Goal: Task Accomplishment & Management: Use online tool/utility

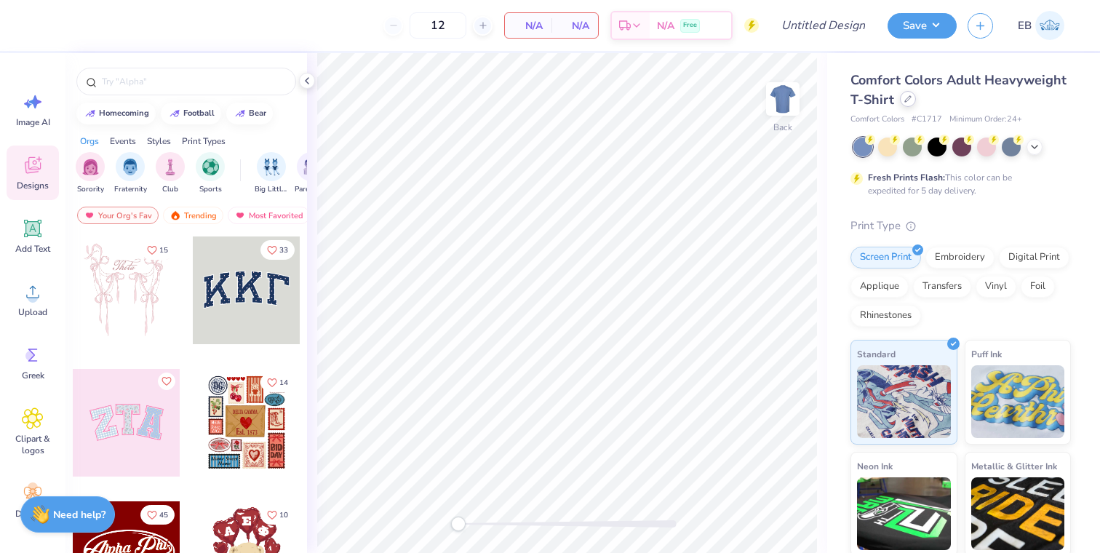
click at [906, 102] on icon at bounding box center [907, 98] width 7 height 7
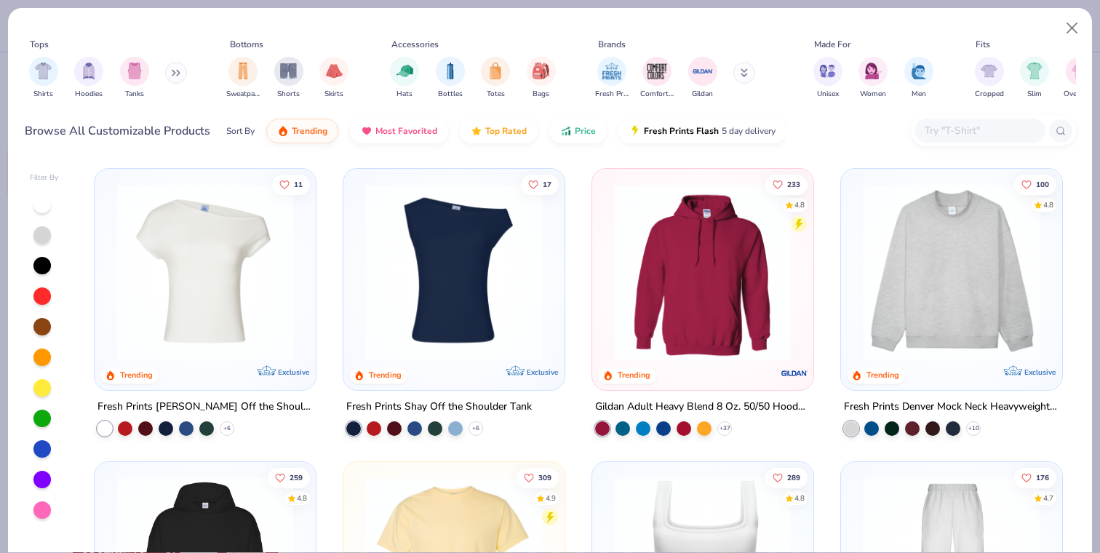
click at [981, 128] on input "text" at bounding box center [979, 130] width 112 height 17
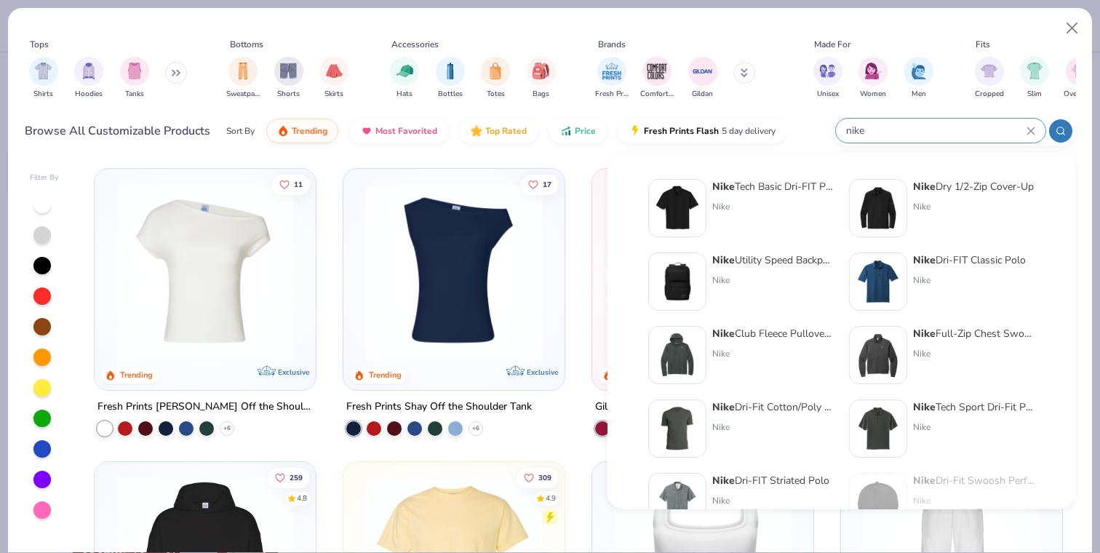
type input "nike"
click at [932, 192] on strong "Nike" at bounding box center [924, 187] width 23 height 14
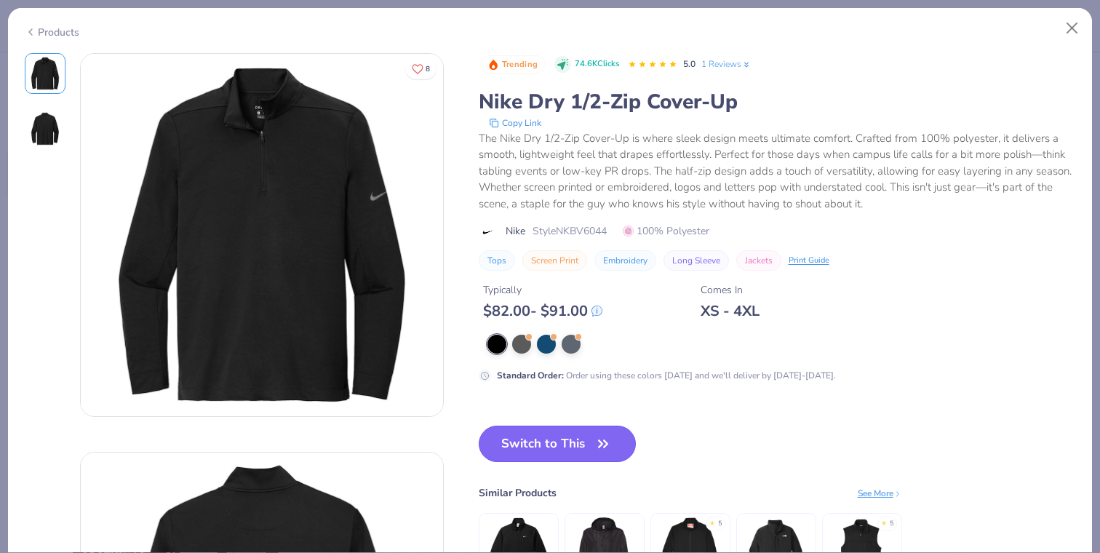
click at [543, 448] on button "Switch to This" at bounding box center [558, 443] width 158 height 36
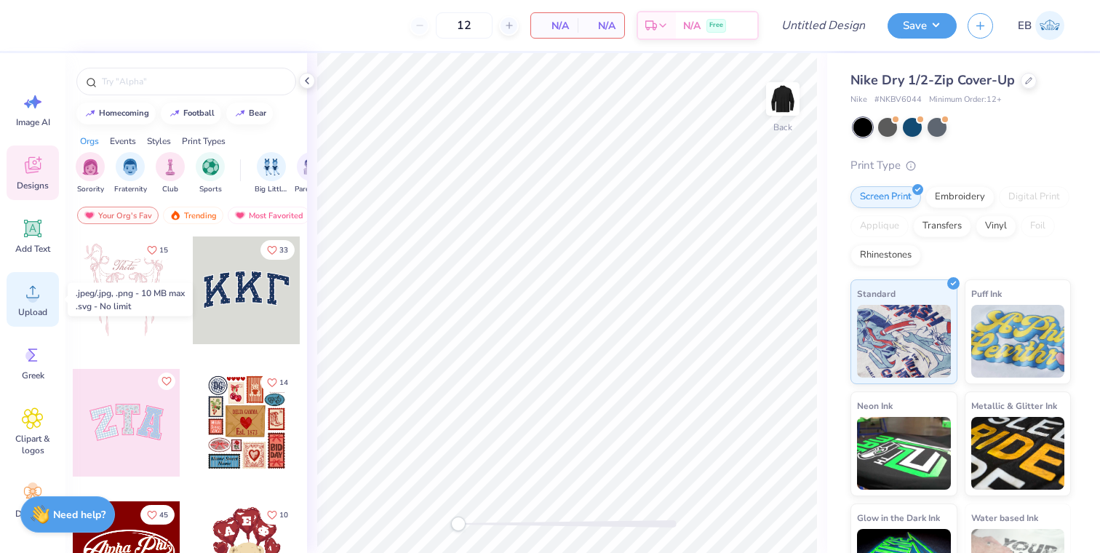
click at [33, 296] on circle at bounding box center [33, 297] width 10 height 10
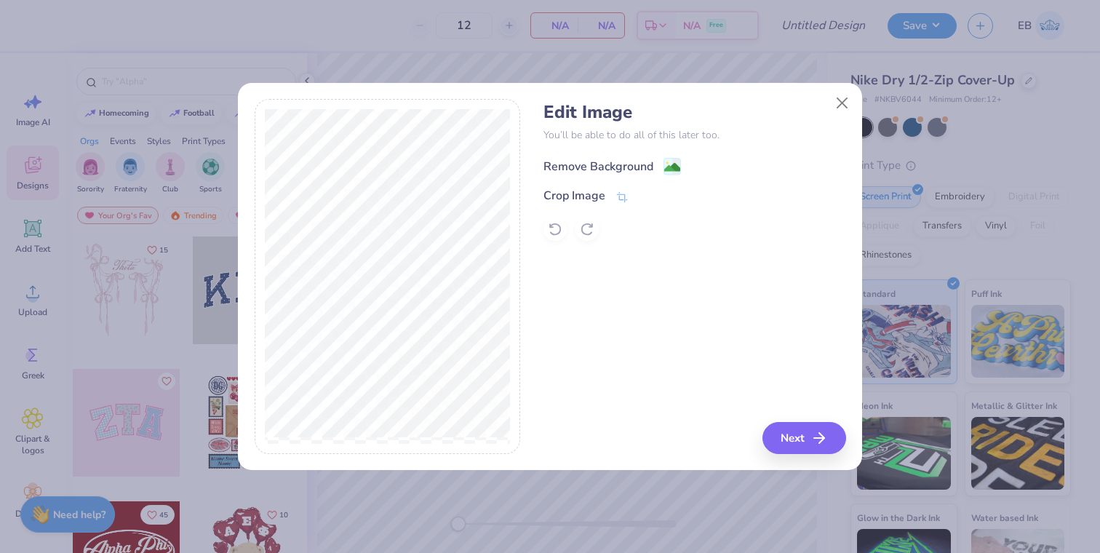
click at [666, 163] on circle at bounding box center [667, 163] width 2 height 2
click at [785, 436] on button "Next" at bounding box center [806, 438] width 84 height 32
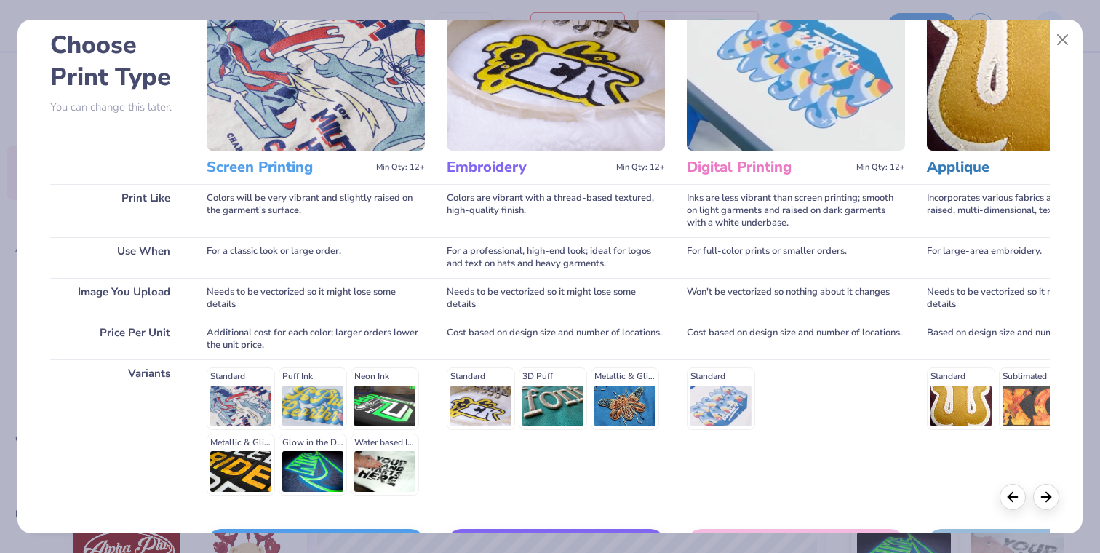
scroll to position [172, 0]
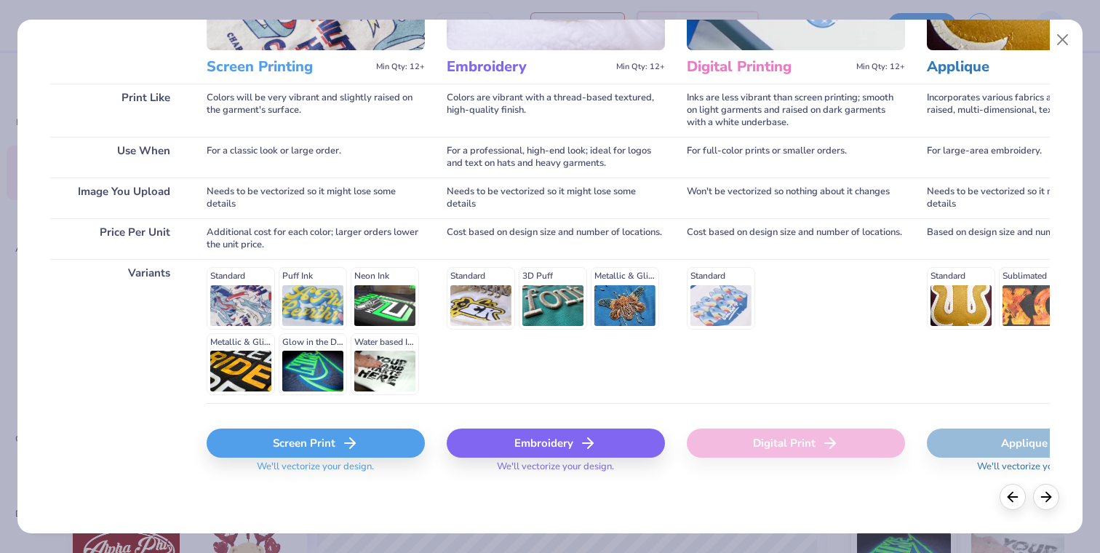
click at [496, 441] on div "Embroidery" at bounding box center [556, 442] width 218 height 29
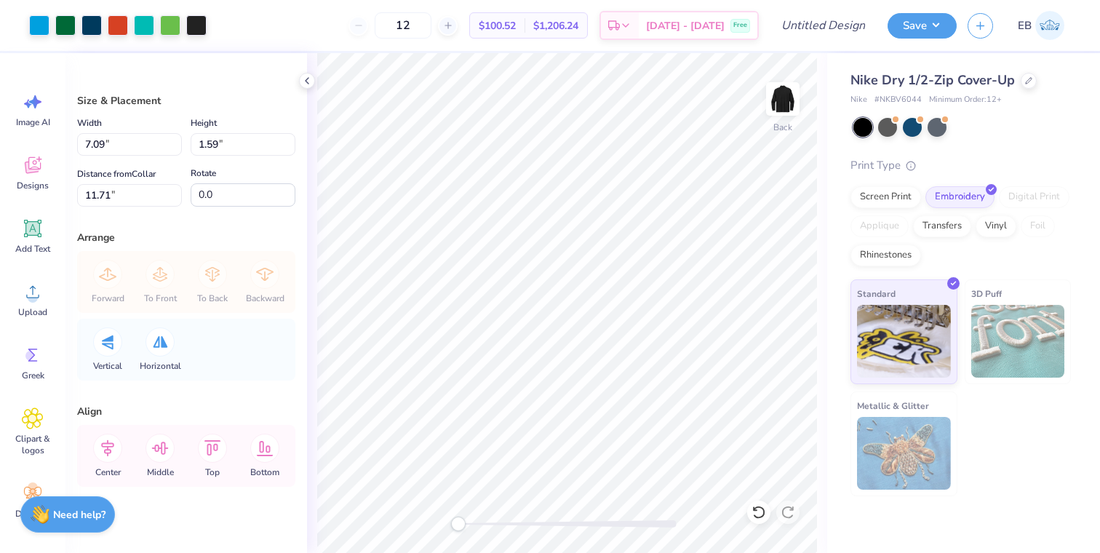
type input "5.01"
type input "1.12"
type input "12.17"
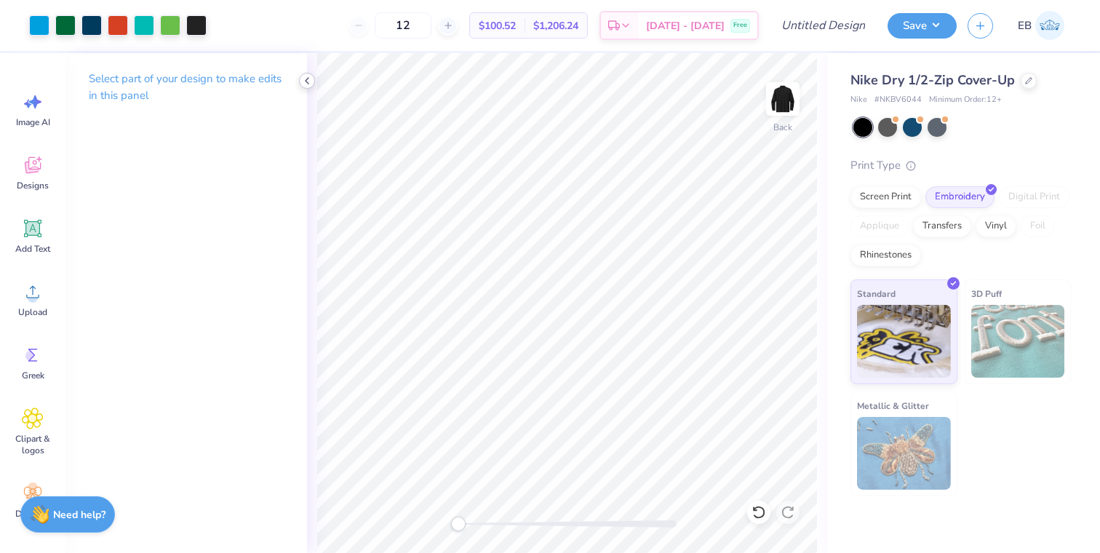
click at [311, 80] on icon at bounding box center [307, 81] width 12 height 12
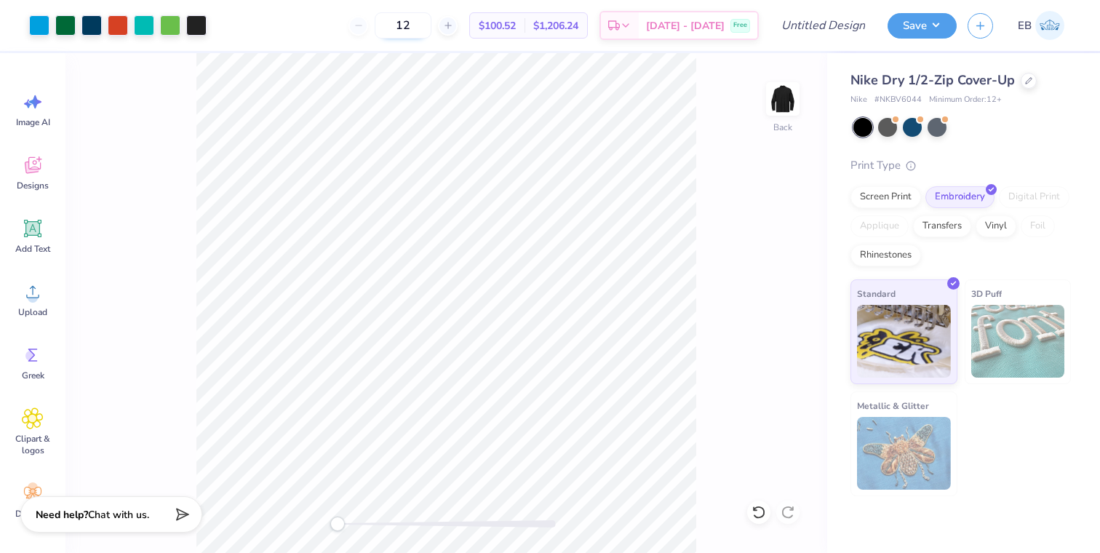
drag, startPoint x: 449, startPoint y: 24, endPoint x: 404, endPoint y: 20, distance: 45.2
click at [405, 22] on input "12" at bounding box center [403, 25] width 57 height 26
type input "20"
click at [845, 24] on input "Design Title" at bounding box center [840, 25] width 71 height 29
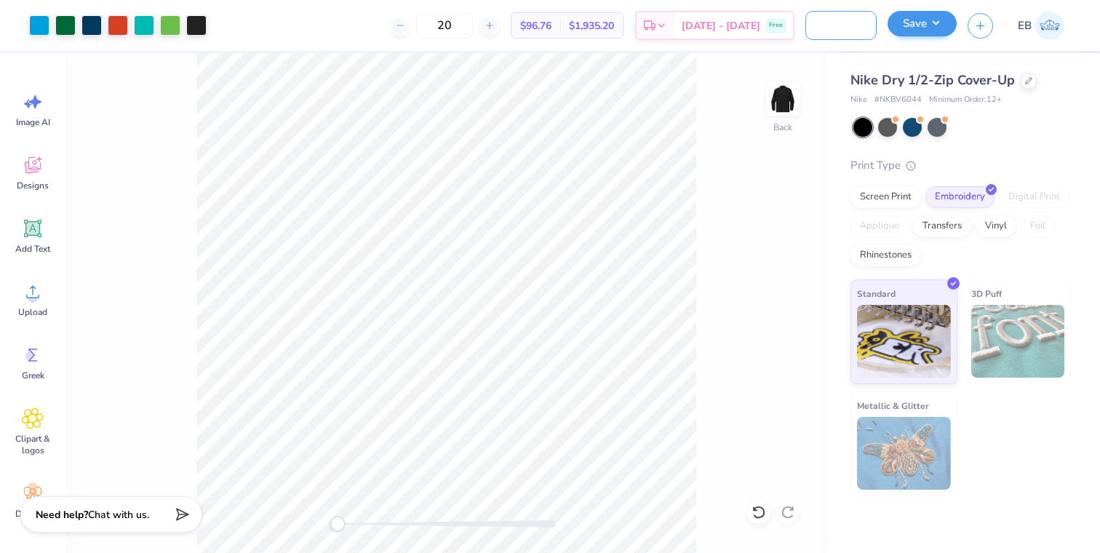
type input "Adventists Health Men's Quarter zip"
click at [941, 20] on button "Save" at bounding box center [921, 23] width 69 height 25
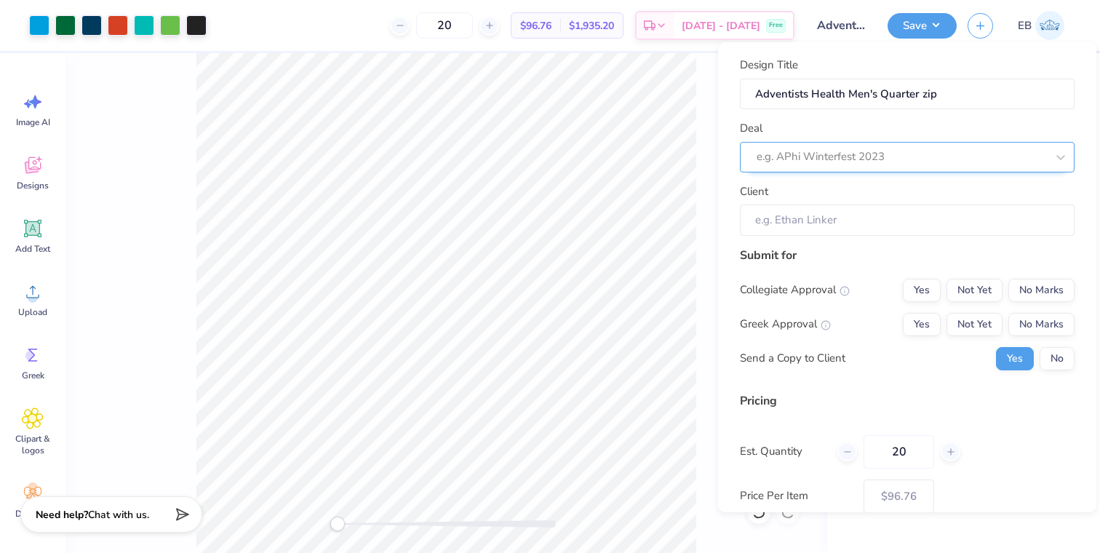
click at [853, 157] on div at bounding box center [900, 157] width 289 height 20
type input "sop"
click at [900, 156] on div at bounding box center [900, 157] width 289 height 20
type input "s"
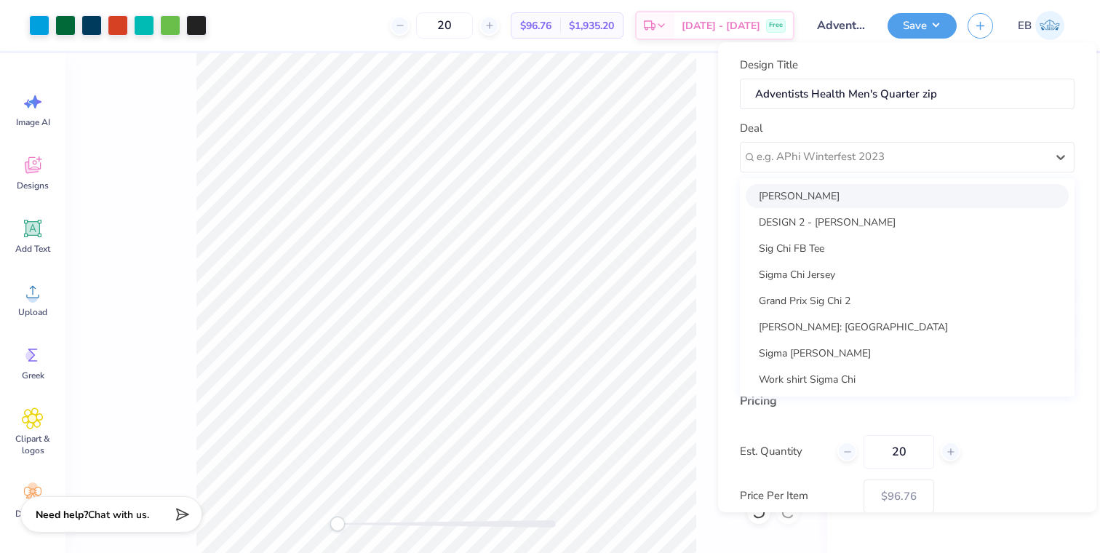
click at [840, 196] on div "Samantha Figueroa" at bounding box center [906, 196] width 323 height 24
type input "Samantha Figueroa"
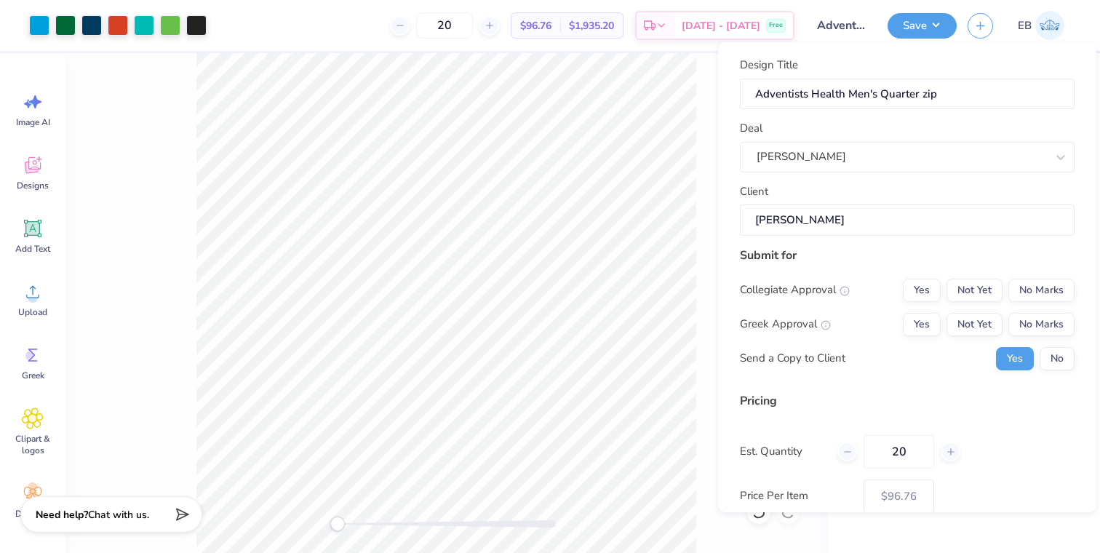
click at [846, 219] on input "Samantha Figueroa" at bounding box center [907, 219] width 335 height 31
click at [1048, 283] on button "No Marks" at bounding box center [1041, 290] width 66 height 23
click at [1052, 329] on button "No Marks" at bounding box center [1041, 324] width 66 height 23
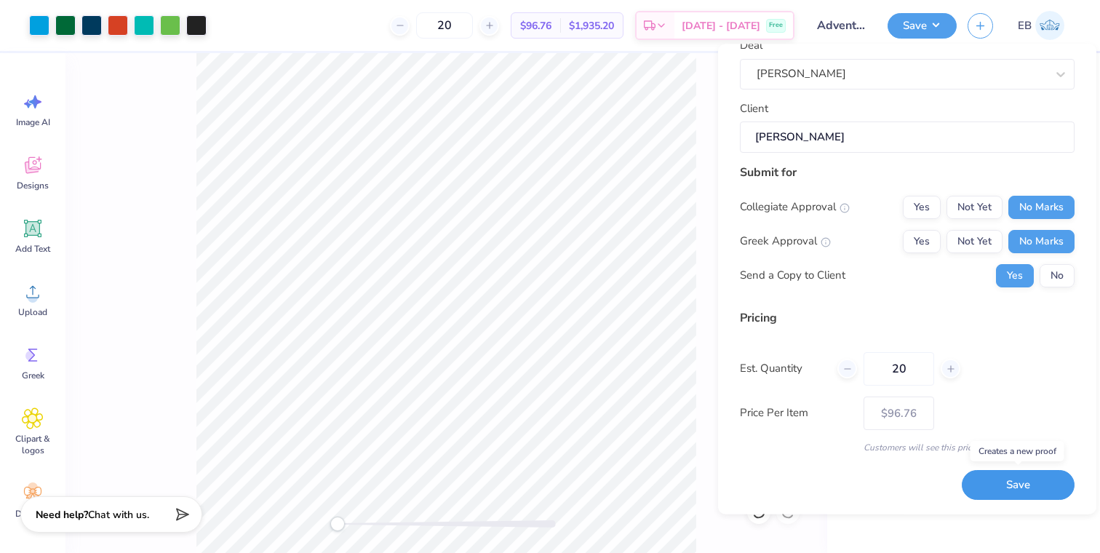
click at [1023, 487] on button "Save" at bounding box center [1017, 486] width 113 height 30
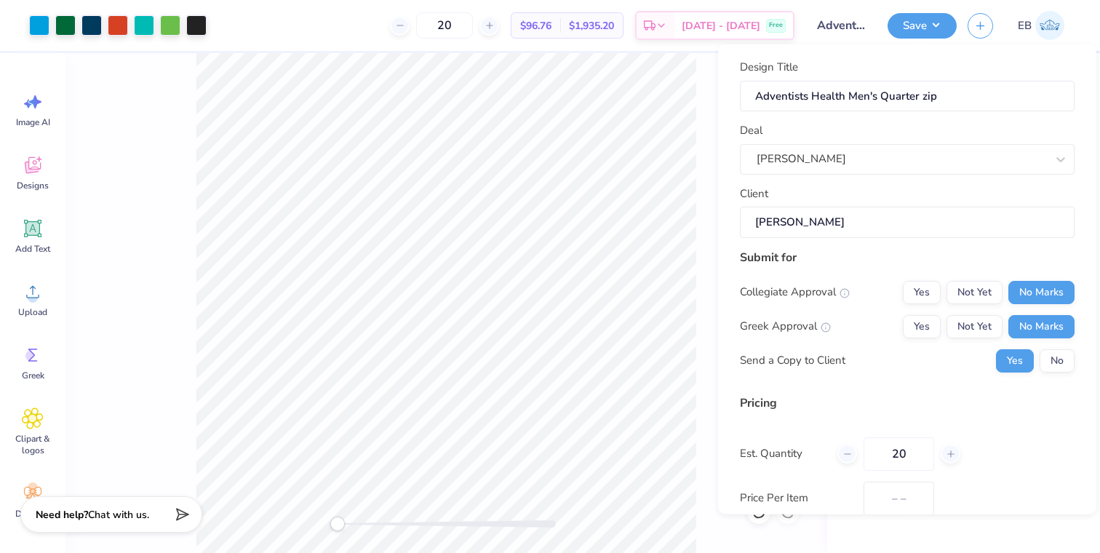
type input "$96.76"
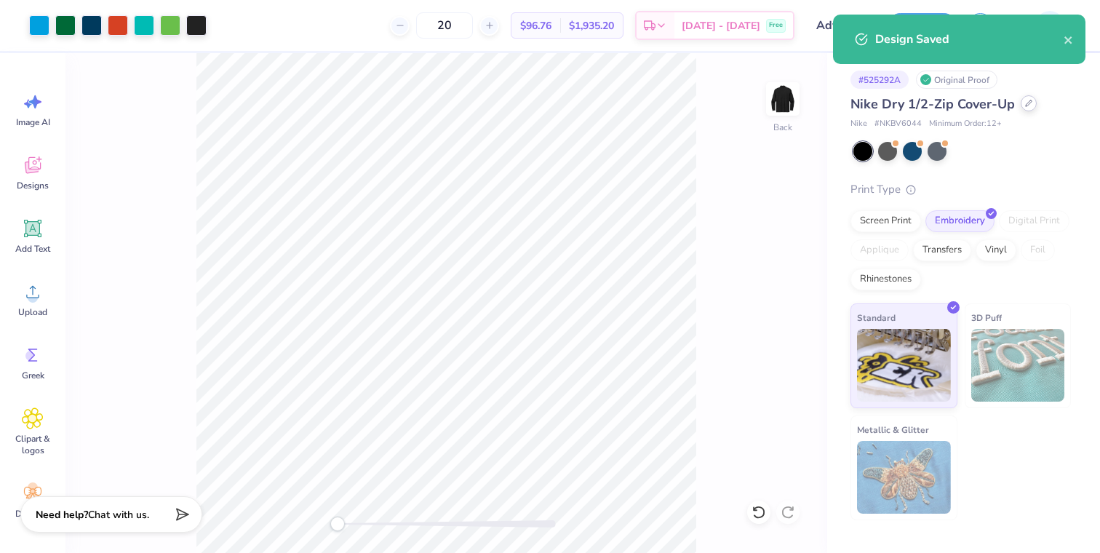
click at [1026, 105] on icon at bounding box center [1028, 103] width 6 height 6
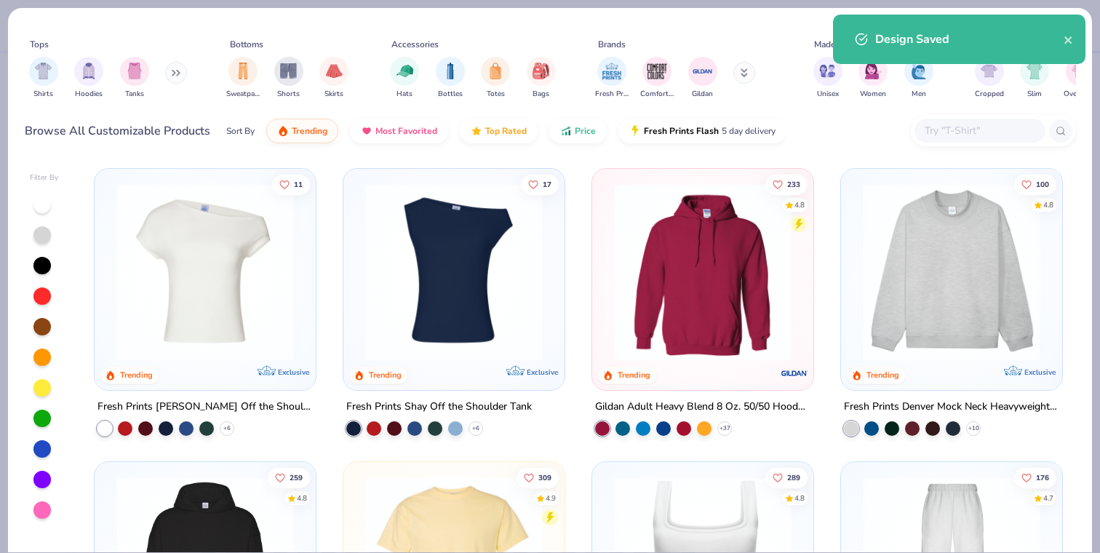
click at [980, 138] on input "text" at bounding box center [979, 130] width 112 height 17
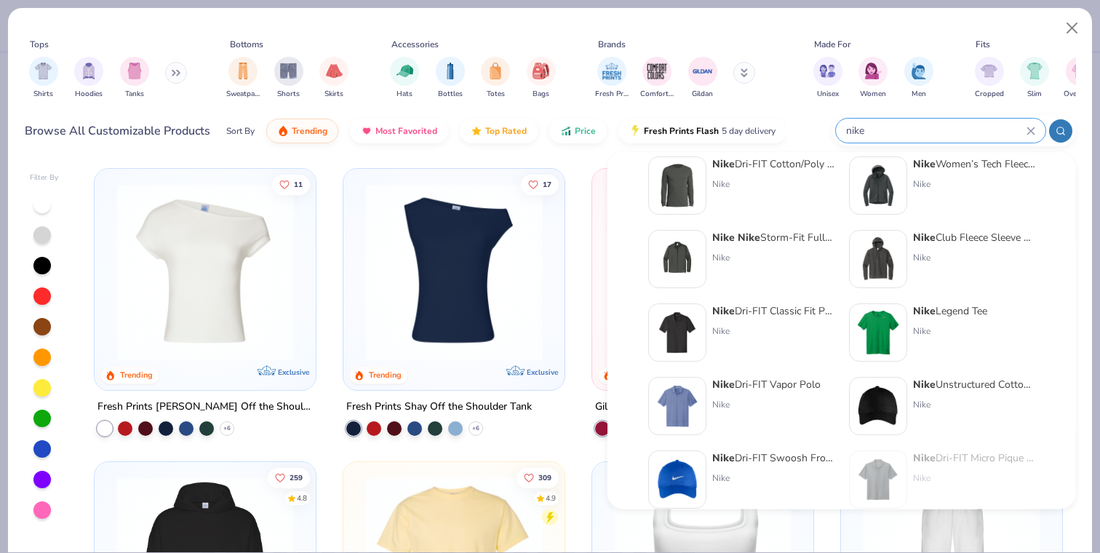
scroll to position [597, 0]
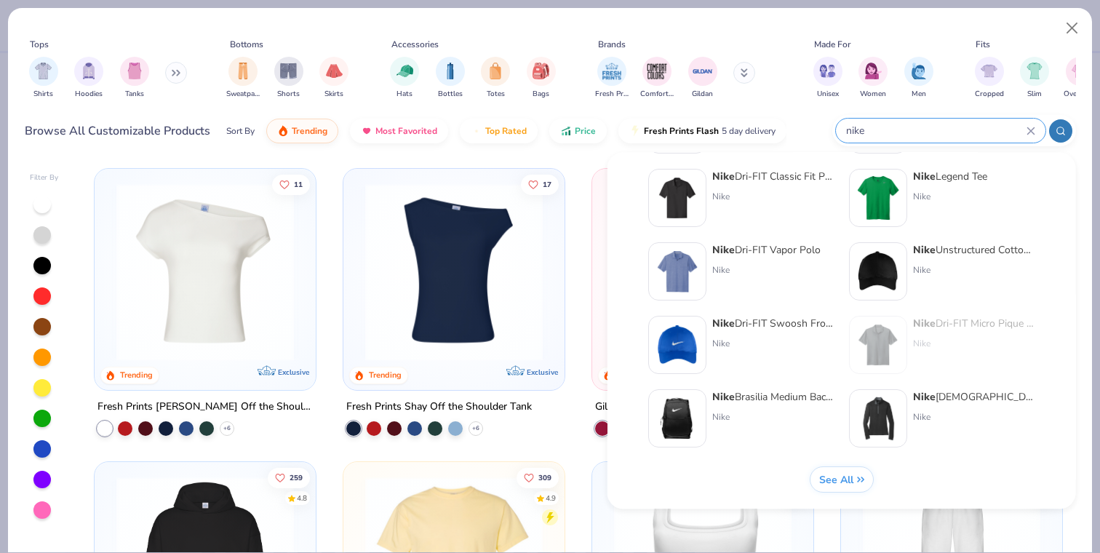
type input "nike"
click at [928, 411] on div "Nike" at bounding box center [974, 417] width 122 height 13
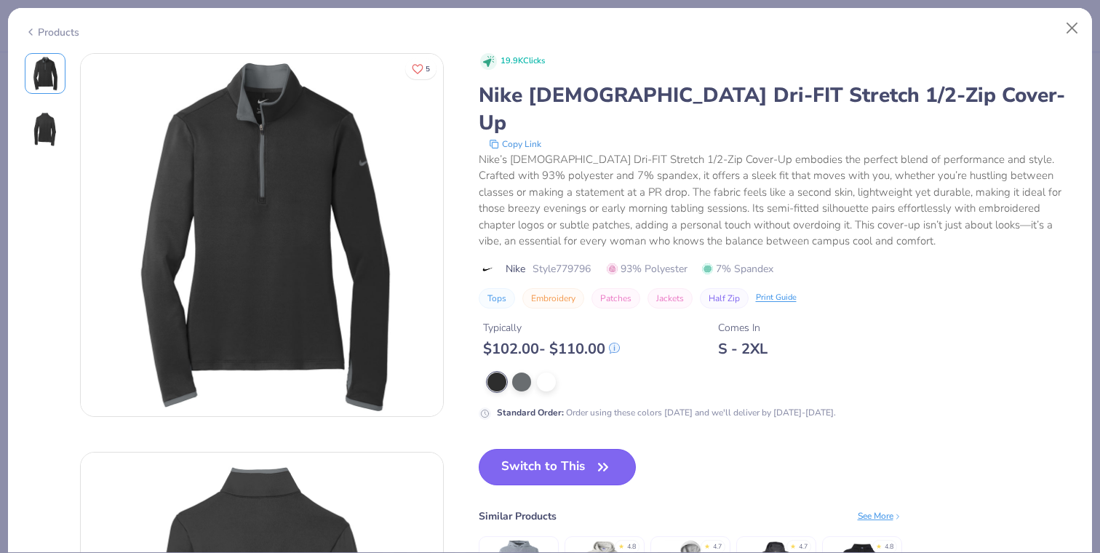
click at [535, 449] on button "Switch to This" at bounding box center [558, 467] width 158 height 36
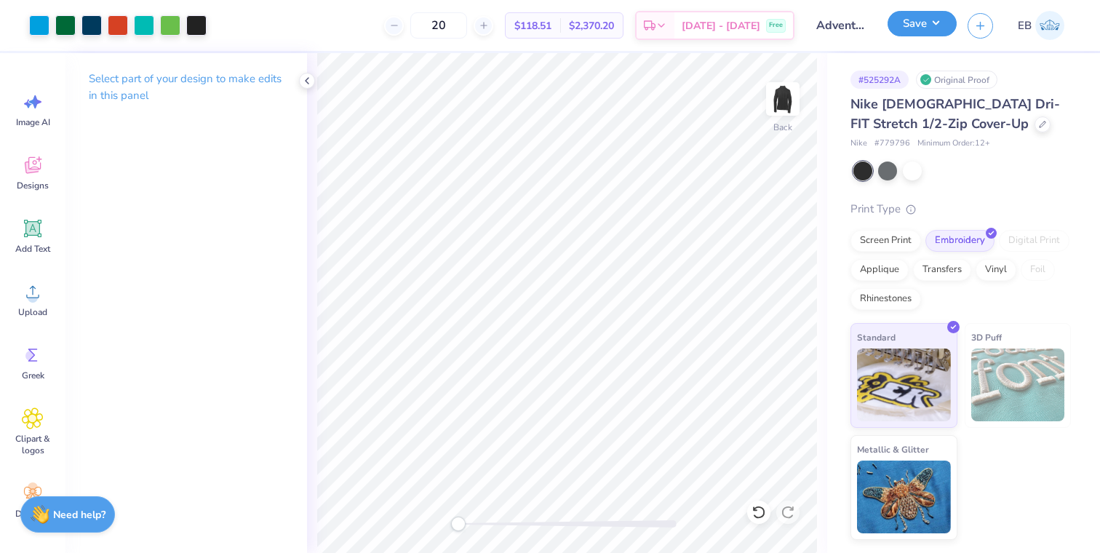
click at [937, 26] on button "Save" at bounding box center [921, 23] width 69 height 25
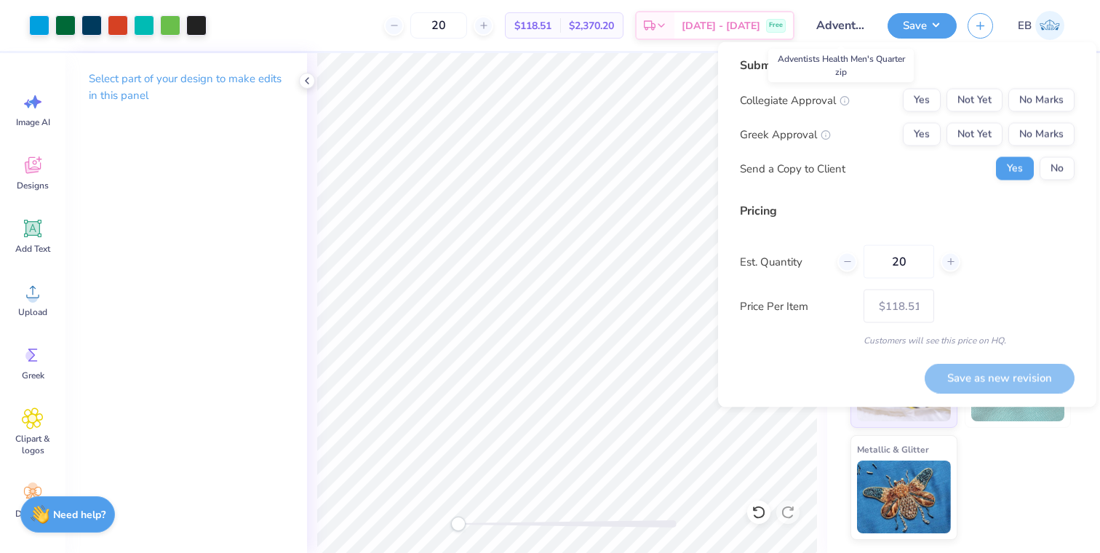
click at [849, 28] on input "Adventists Health Men's Quarter zip" at bounding box center [840, 25] width 71 height 29
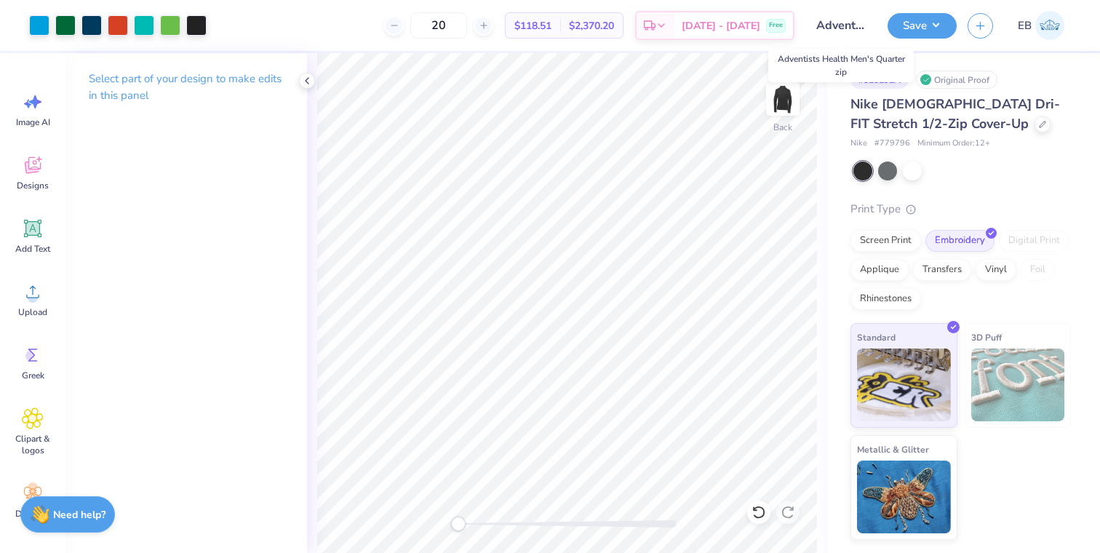
click at [849, 25] on input "Adventists Health Men's Quarter zip" at bounding box center [840, 25] width 71 height 29
click at [940, 23] on button "Save" at bounding box center [921, 23] width 69 height 25
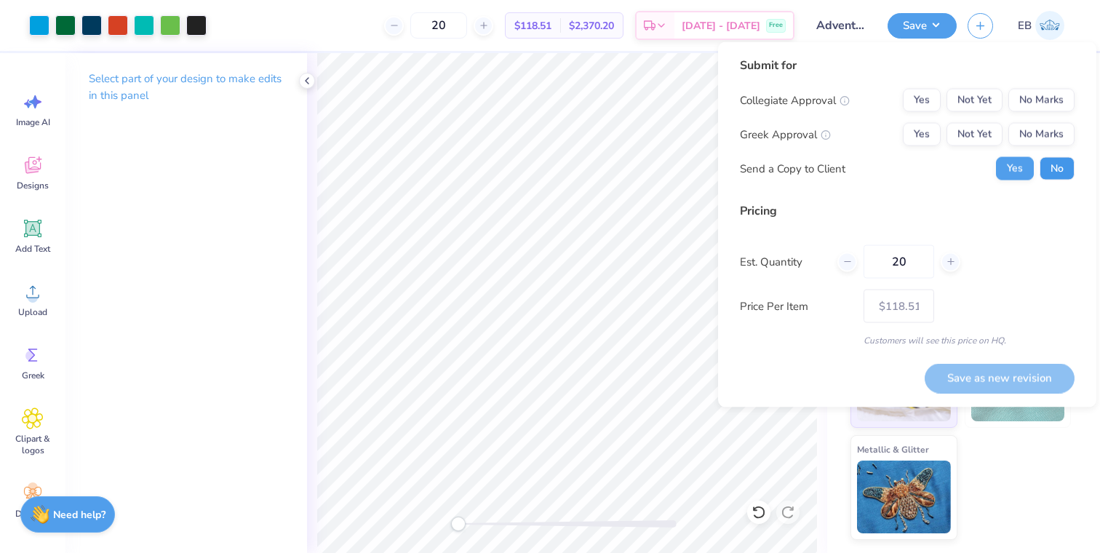
click at [1055, 175] on button "No" at bounding box center [1056, 168] width 35 height 23
click at [734, 61] on div "Submit for Collegiate Approval Yes Not Yet No Marks Greek Approval Yes Not Yet …" at bounding box center [907, 224] width 378 height 365
click at [985, 22] on icon "button" at bounding box center [980, 23] width 12 height 12
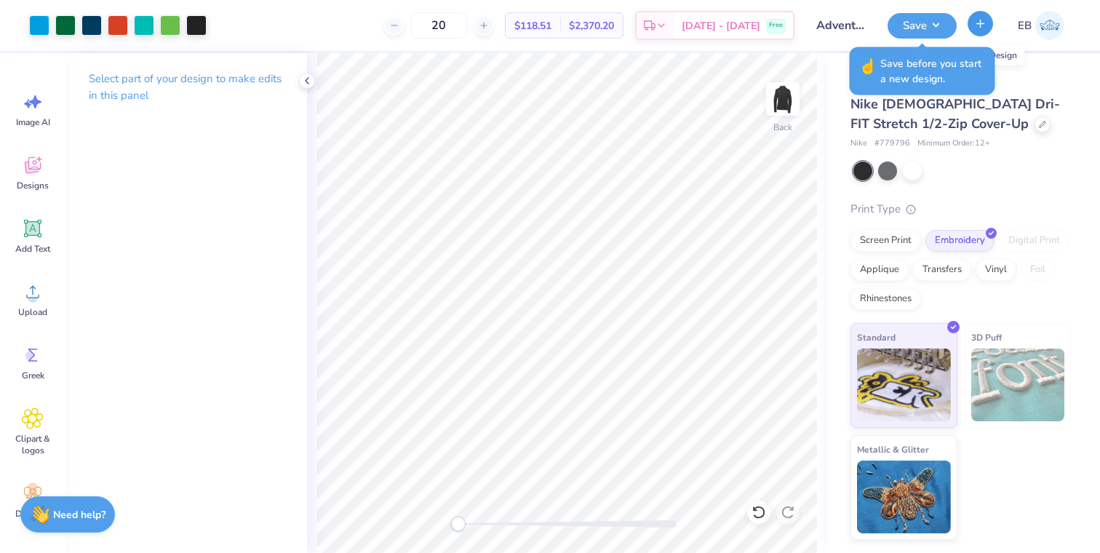
click at [985, 20] on icon "button" at bounding box center [980, 23] width 12 height 12
click at [927, 21] on button "Save" at bounding box center [921, 23] width 69 height 25
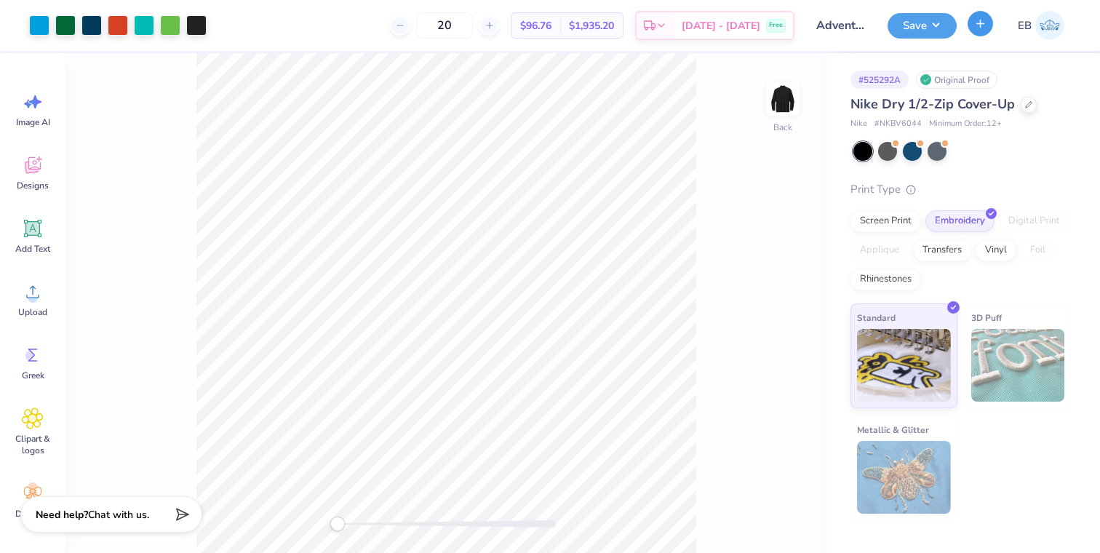
click at [987, 28] on button "button" at bounding box center [979, 23] width 25 height 25
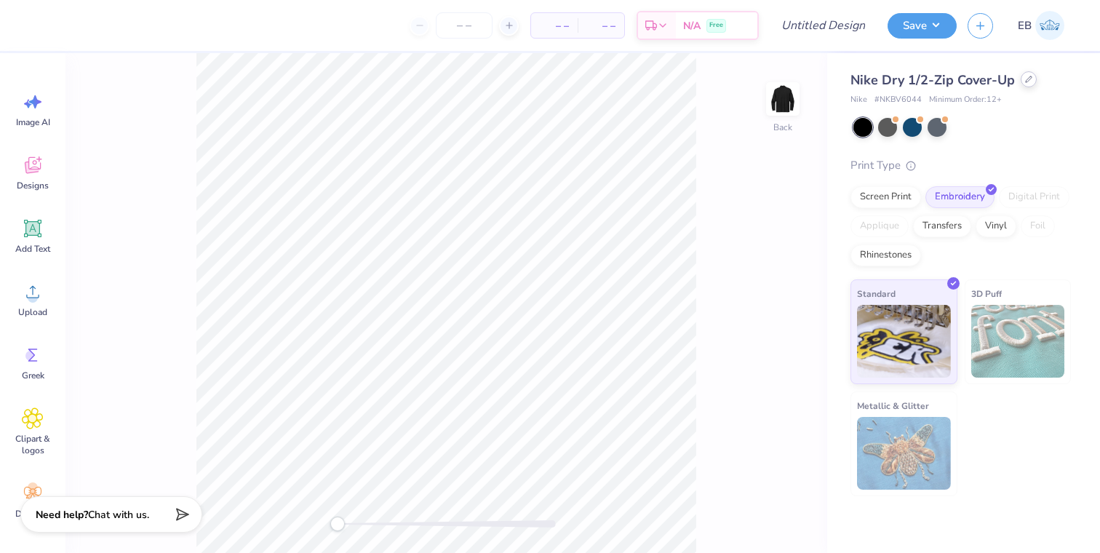
click at [1025, 81] on icon at bounding box center [1028, 79] width 6 height 6
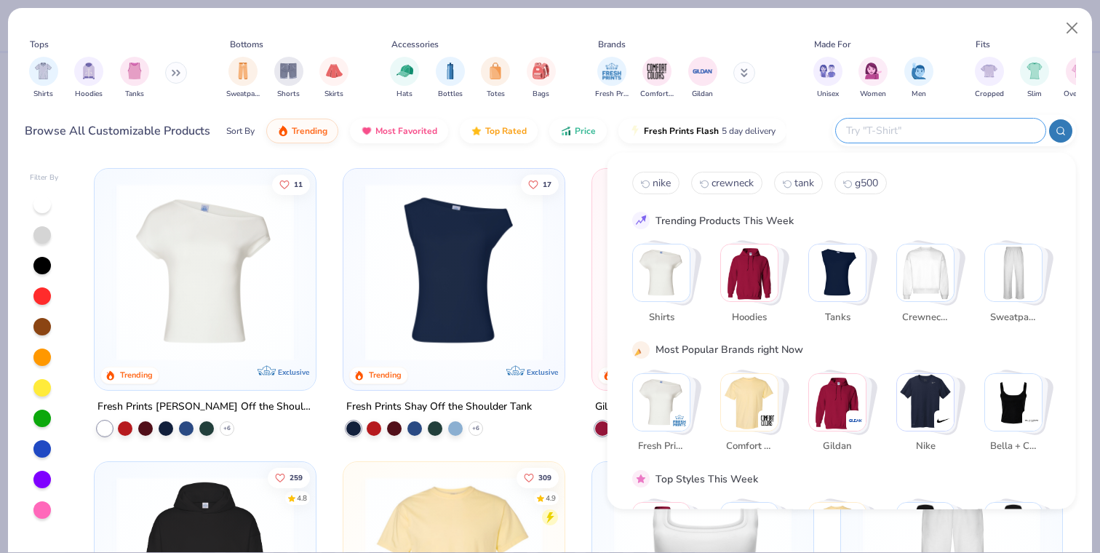
click at [943, 137] on input "text" at bounding box center [939, 130] width 191 height 17
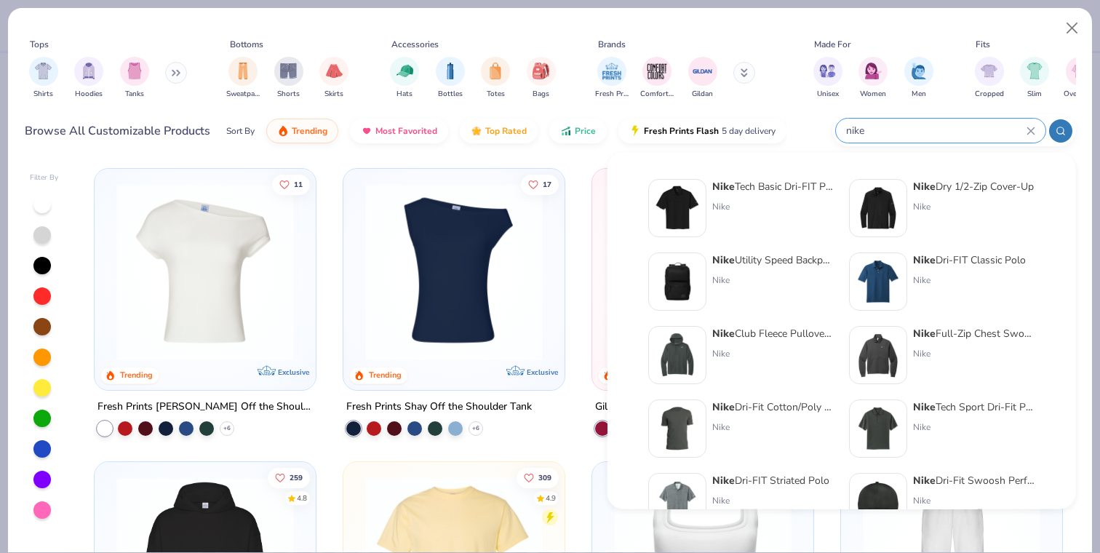
scroll to position [597, 0]
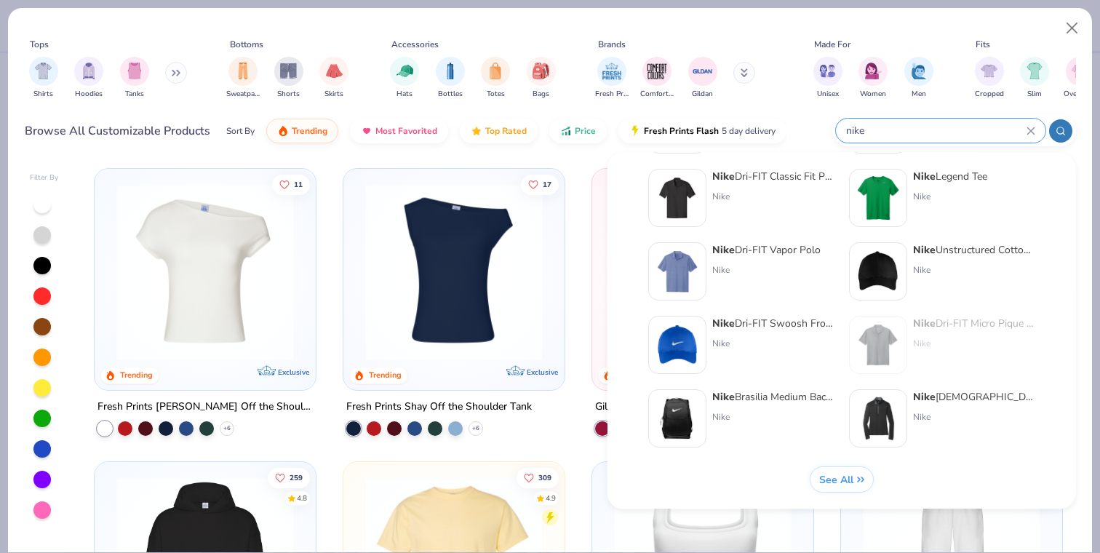
type input "nike"
click at [911, 426] on div "Nike Ladies Dri-FIT Stretch 1/2-Zip Cover-Up Nike" at bounding box center [942, 419] width 186 height 58
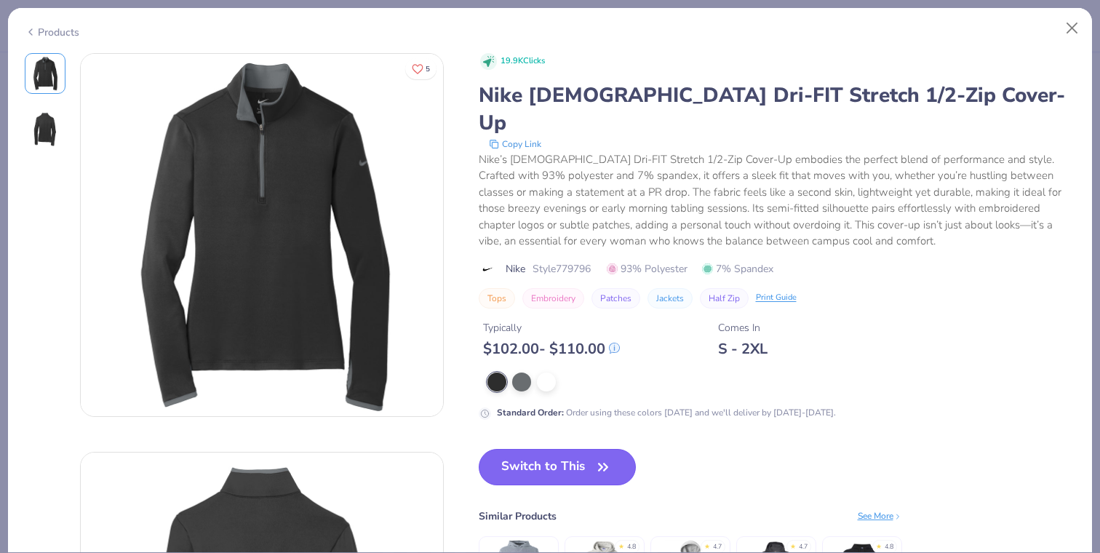
click at [569, 449] on button "Switch to This" at bounding box center [558, 467] width 158 height 36
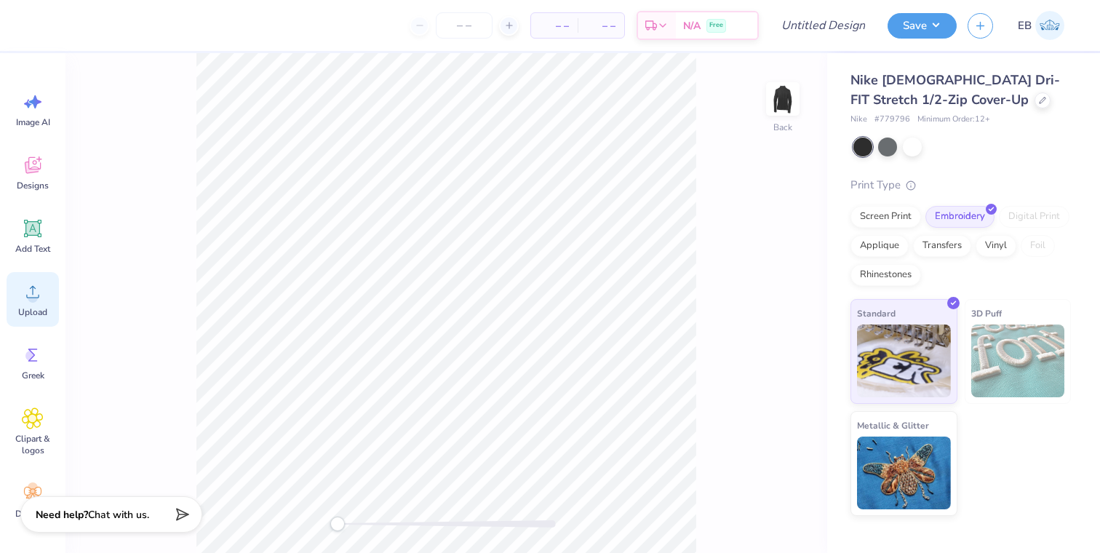
click at [30, 296] on circle at bounding box center [33, 297] width 10 height 10
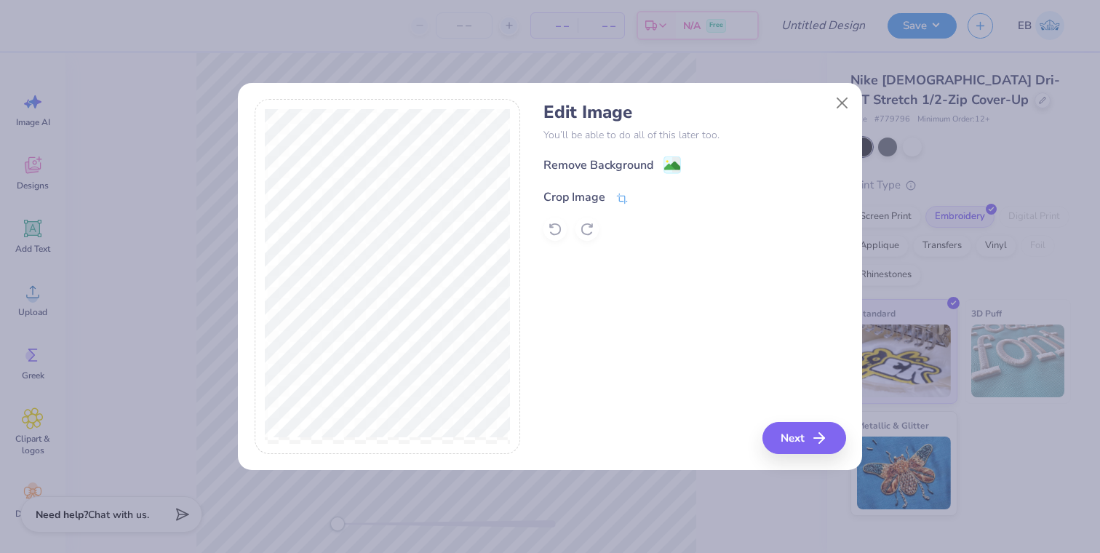
click at [622, 195] on icon at bounding box center [621, 198] width 13 height 13
click at [671, 164] on div "Remove Background Crop Image" at bounding box center [694, 198] width 302 height 85
click at [671, 197] on icon at bounding box center [667, 195] width 9 height 9
click at [840, 106] on button "Close" at bounding box center [842, 103] width 28 height 28
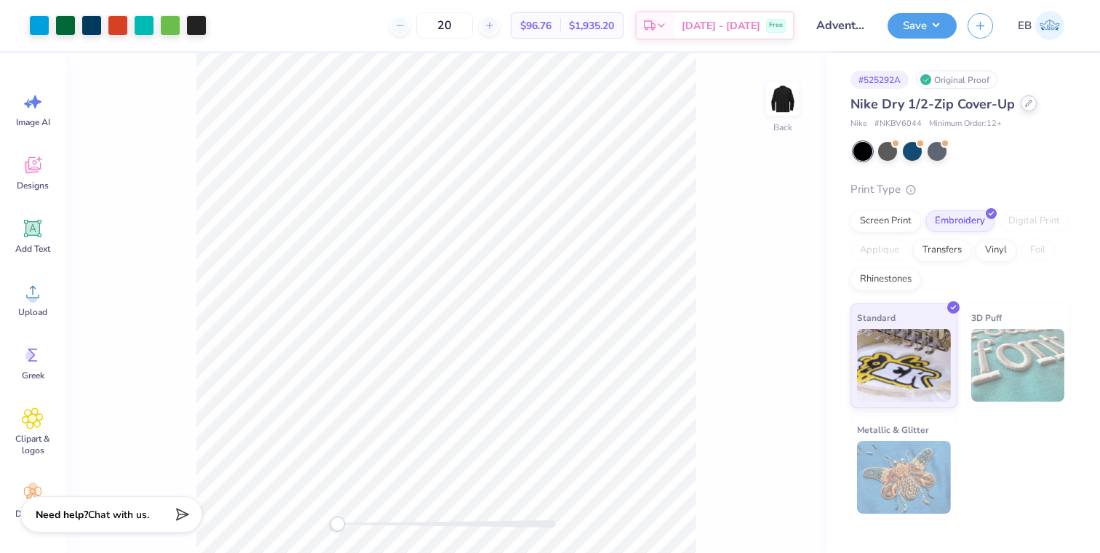
click at [1027, 107] on div at bounding box center [1028, 103] width 16 height 16
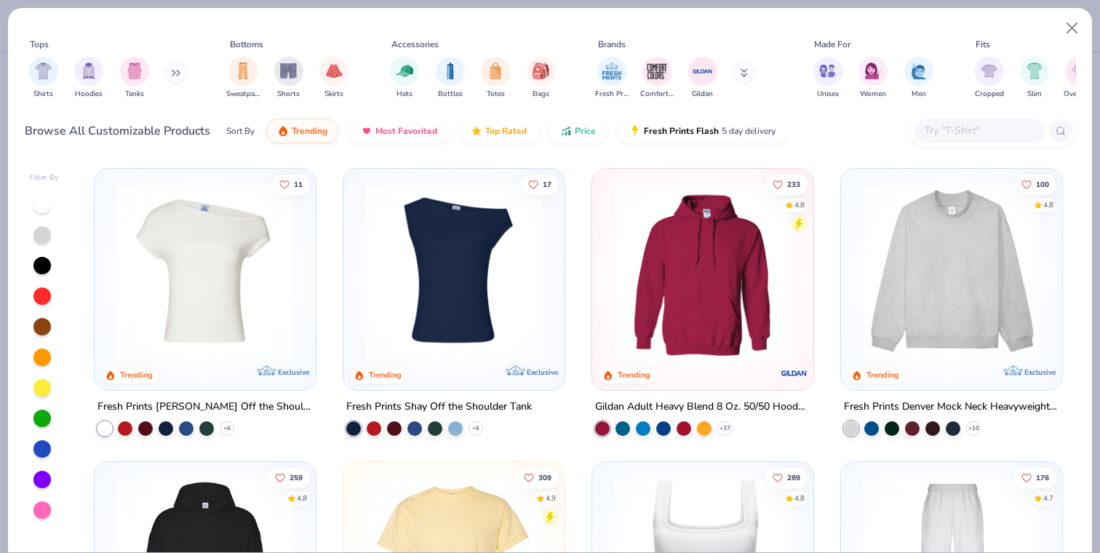
click at [961, 131] on input "text" at bounding box center [979, 130] width 112 height 17
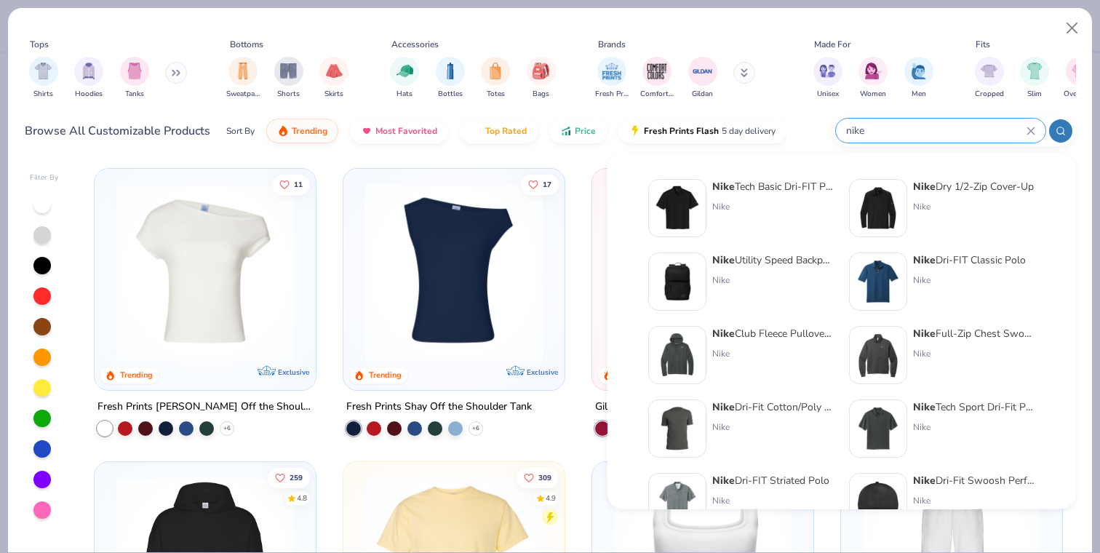
scroll to position [597, 0]
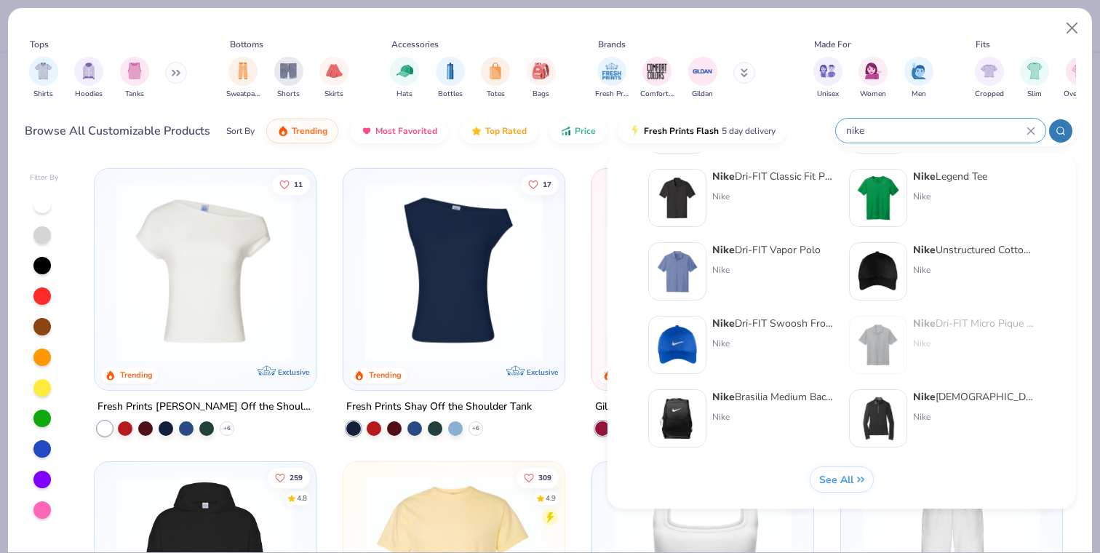
type input "nike"
click at [948, 394] on div "Nike Ladies Dri-FIT Stretch 1/2-Zip Cover-Up" at bounding box center [974, 397] width 122 height 15
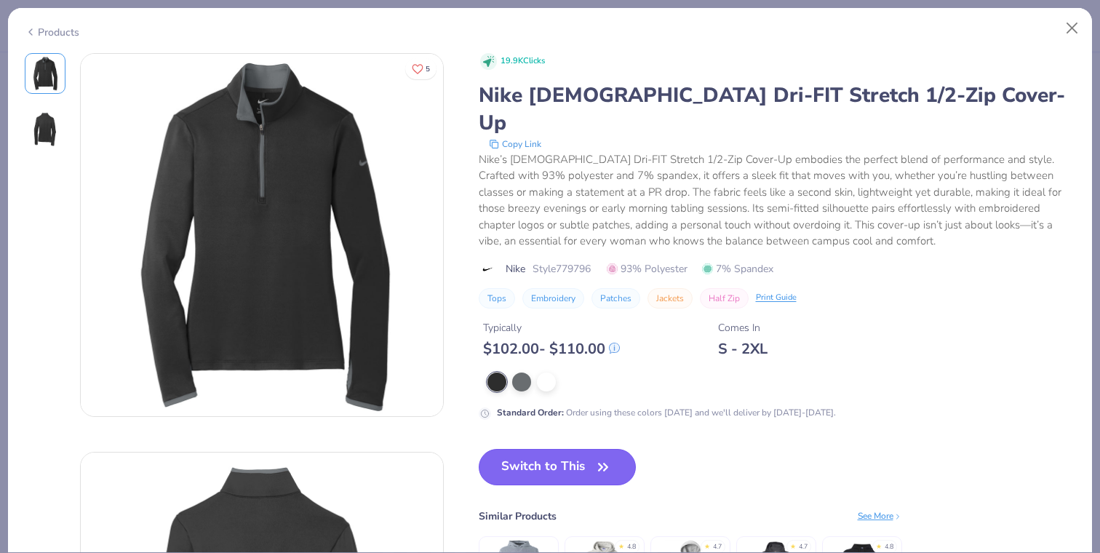
click at [589, 449] on button "Switch to This" at bounding box center [558, 467] width 158 height 36
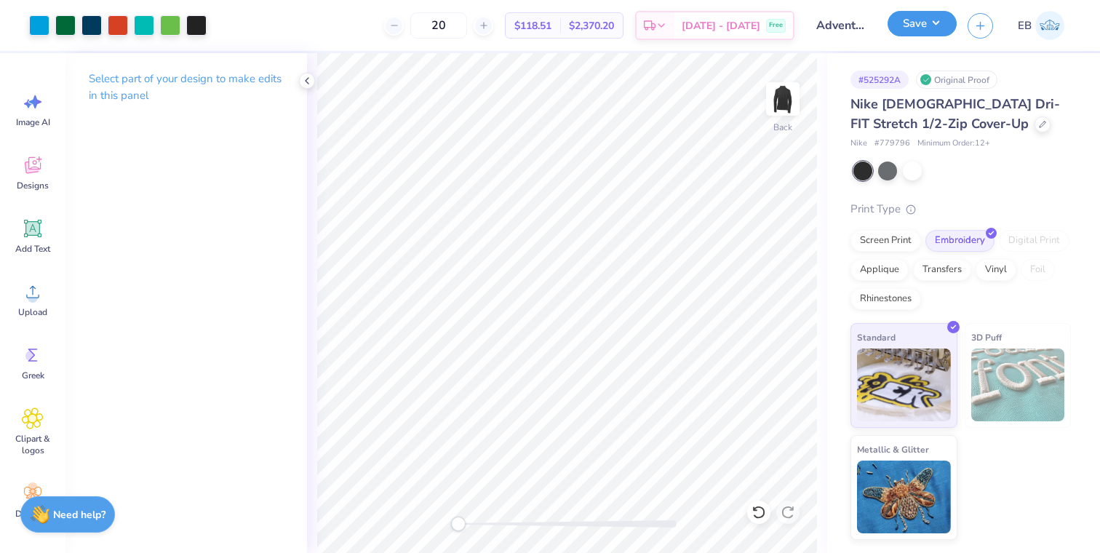
click at [927, 31] on button "Save" at bounding box center [921, 23] width 69 height 25
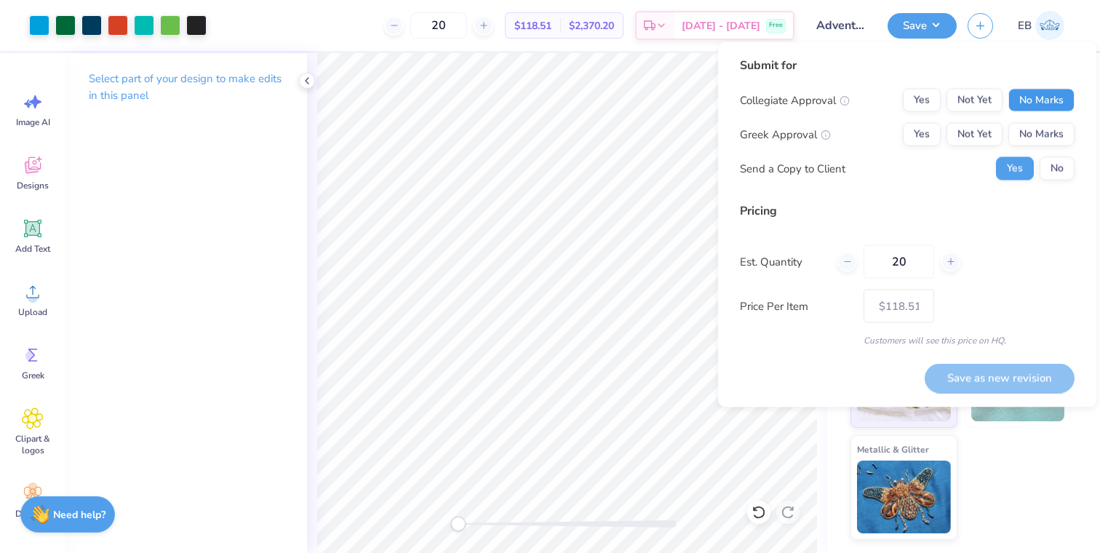
click at [1040, 96] on button "No Marks" at bounding box center [1041, 100] width 66 height 23
click at [1040, 129] on button "No Marks" at bounding box center [1041, 134] width 66 height 23
click at [1022, 375] on button "Save as new revision" at bounding box center [999, 378] width 150 height 30
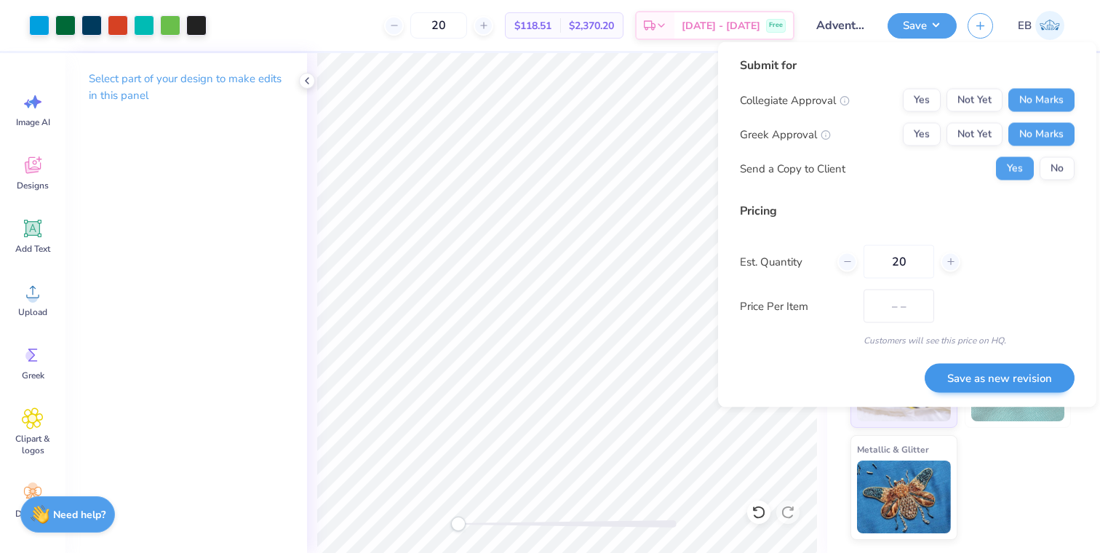
type input "$118.51"
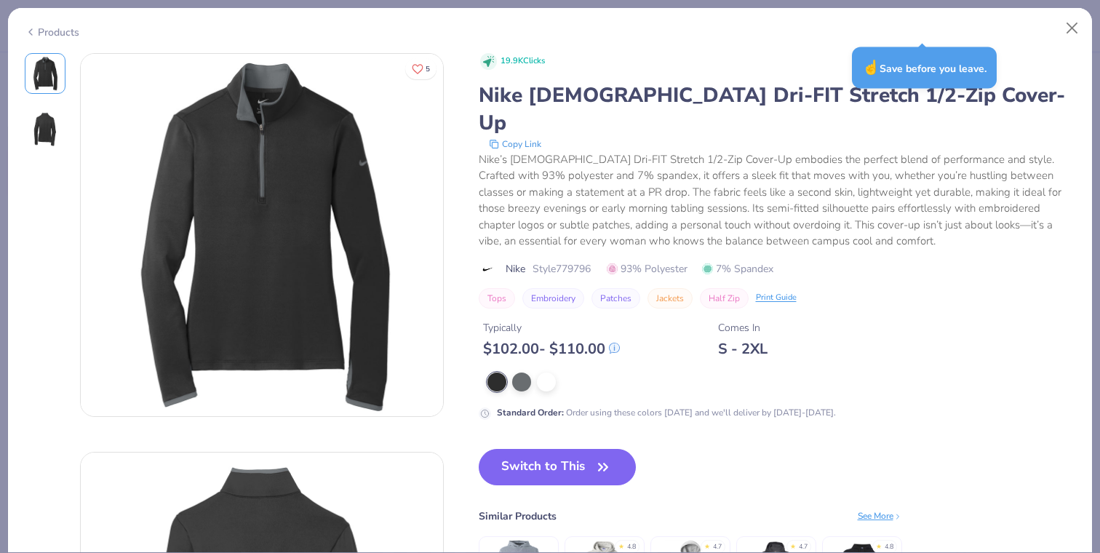
scroll to position [119, 0]
click at [1073, 29] on button "Close" at bounding box center [1072, 29] width 28 height 28
type textarea "x"
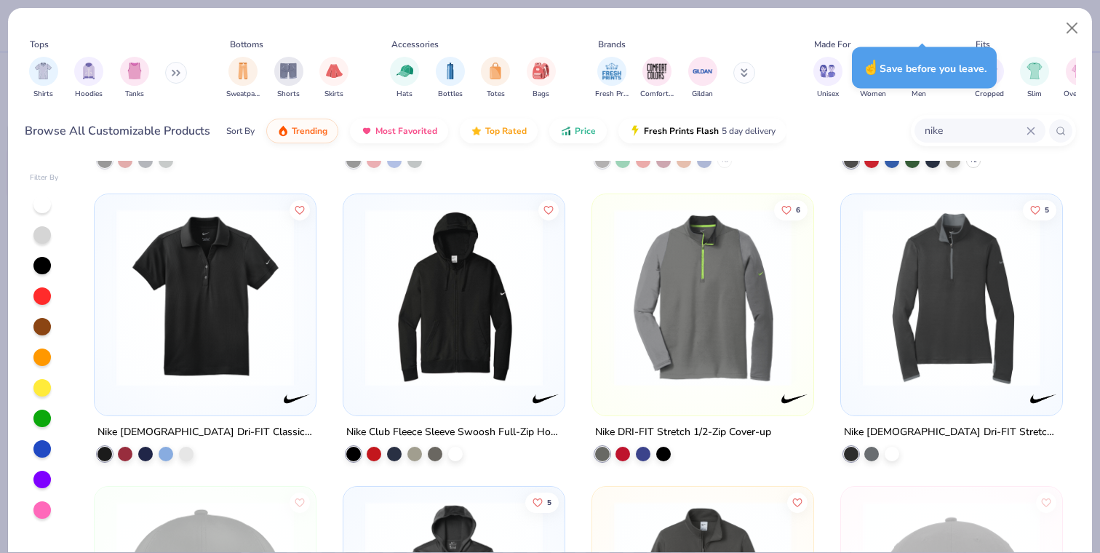
click at [1028, 132] on icon at bounding box center [1030, 130] width 7 height 7
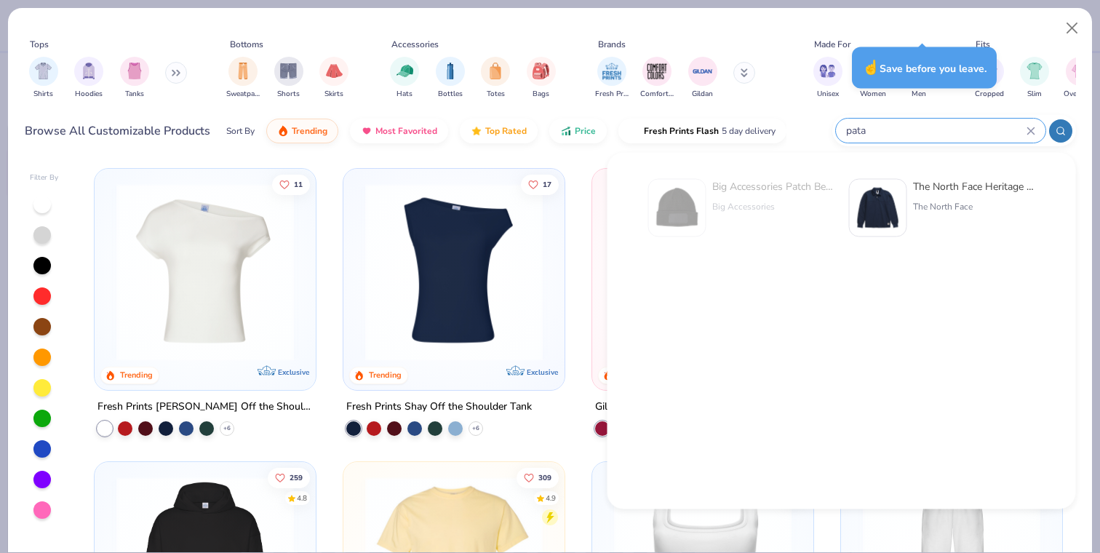
type input "pata"
click at [806, 324] on div "Big Accessories Patch Beanie Big Accessories The North Face Heritage Patch Rugb…" at bounding box center [841, 340] width 419 height 337
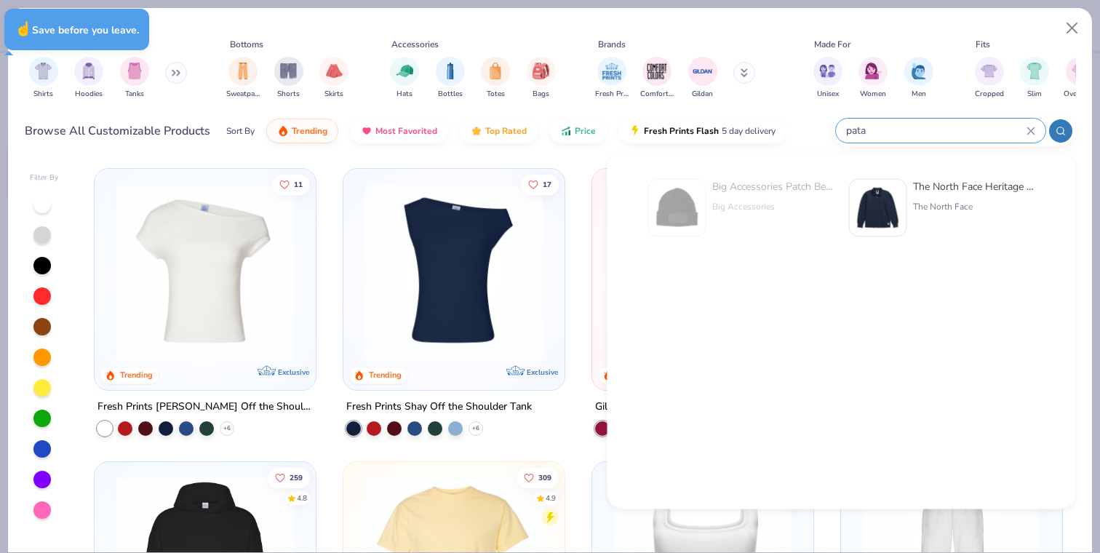
type textarea "x"
